Goal: Information Seeking & Learning: Learn about a topic

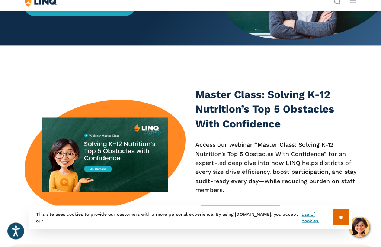
scroll to position [116, 0]
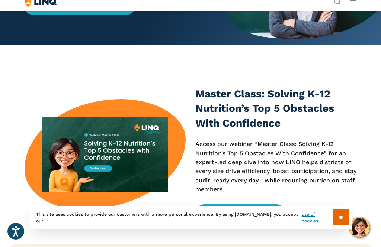
click at [341, 226] on input "**" at bounding box center [340, 218] width 15 height 16
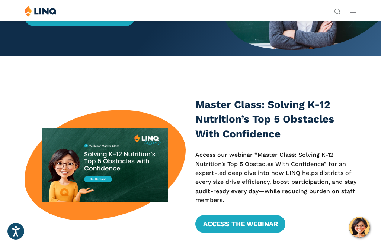
scroll to position [0, 0]
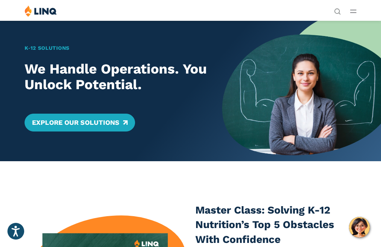
click at [16, 232] on icon "Open accessiBe: accessibility options, statement and help" at bounding box center [15, 233] width 9 height 10
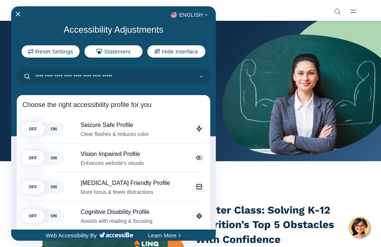
click at [261, 170] on div at bounding box center [190, 123] width 381 height 247
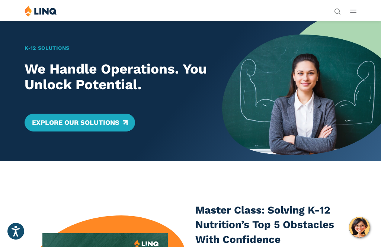
click at [336, 14] on icon "Open Search Bar" at bounding box center [337, 11] width 7 height 7
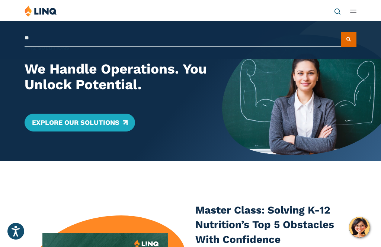
type input "*"
type input "**********"
click at [348, 39] on button "Submit Search" at bounding box center [348, 39] width 15 height 15
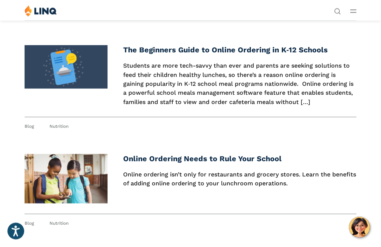
scroll to position [105, 0]
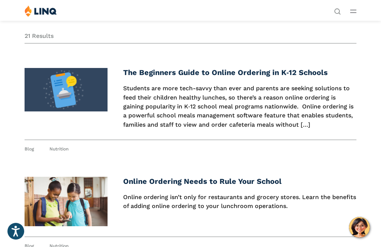
click at [96, 134] on article "The Beginners Guide to Online Ordering in K‑12 Schools Students are more tech-s…" at bounding box center [191, 110] width 332 height 84
click at [86, 119] on link at bounding box center [66, 98] width 83 height 61
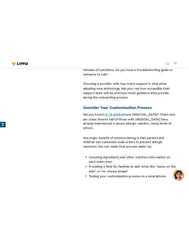
scroll to position [1210, 0]
